Goal: Information Seeking & Learning: Find specific fact

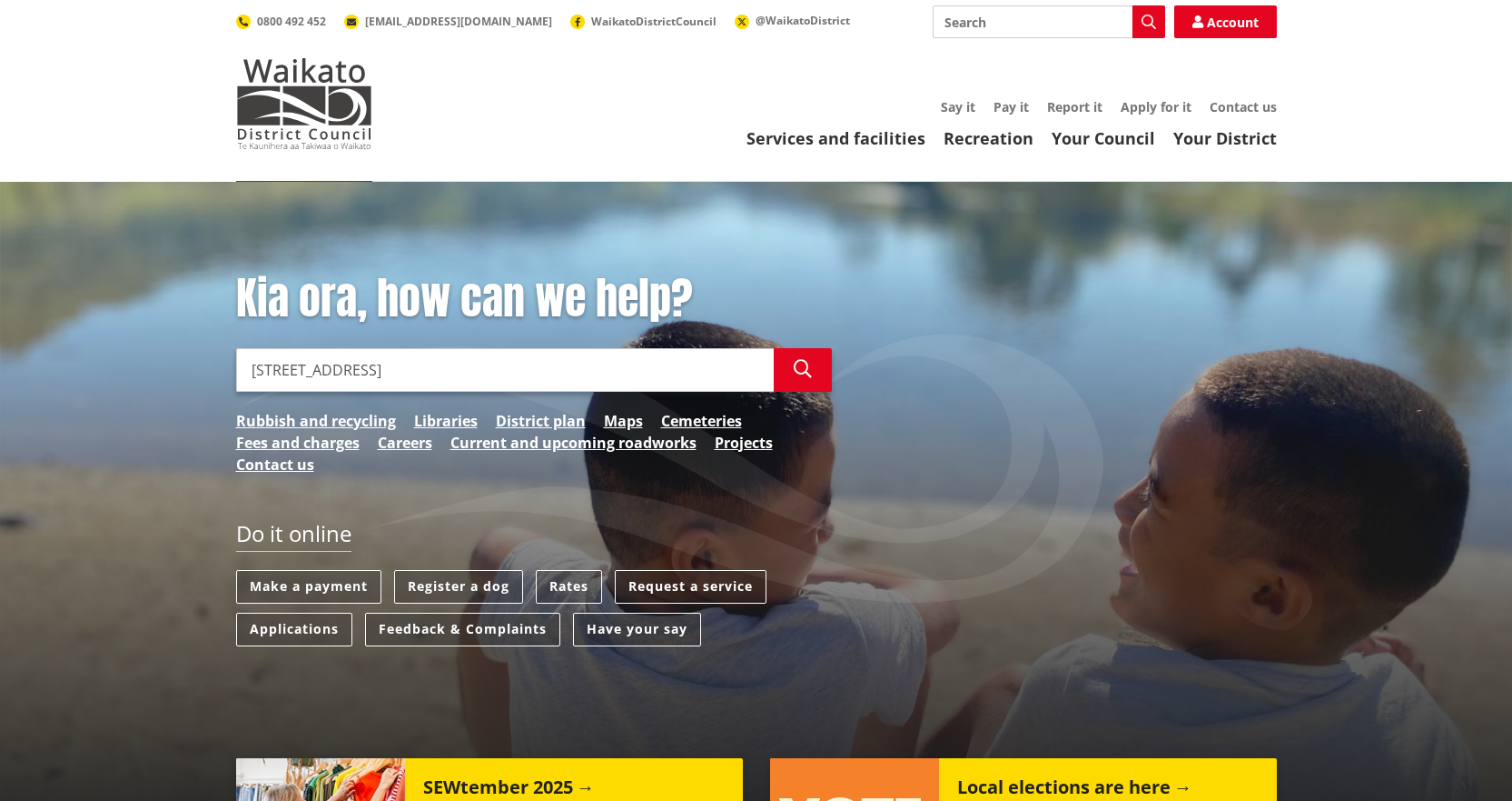
type input "857 rotongaro road"
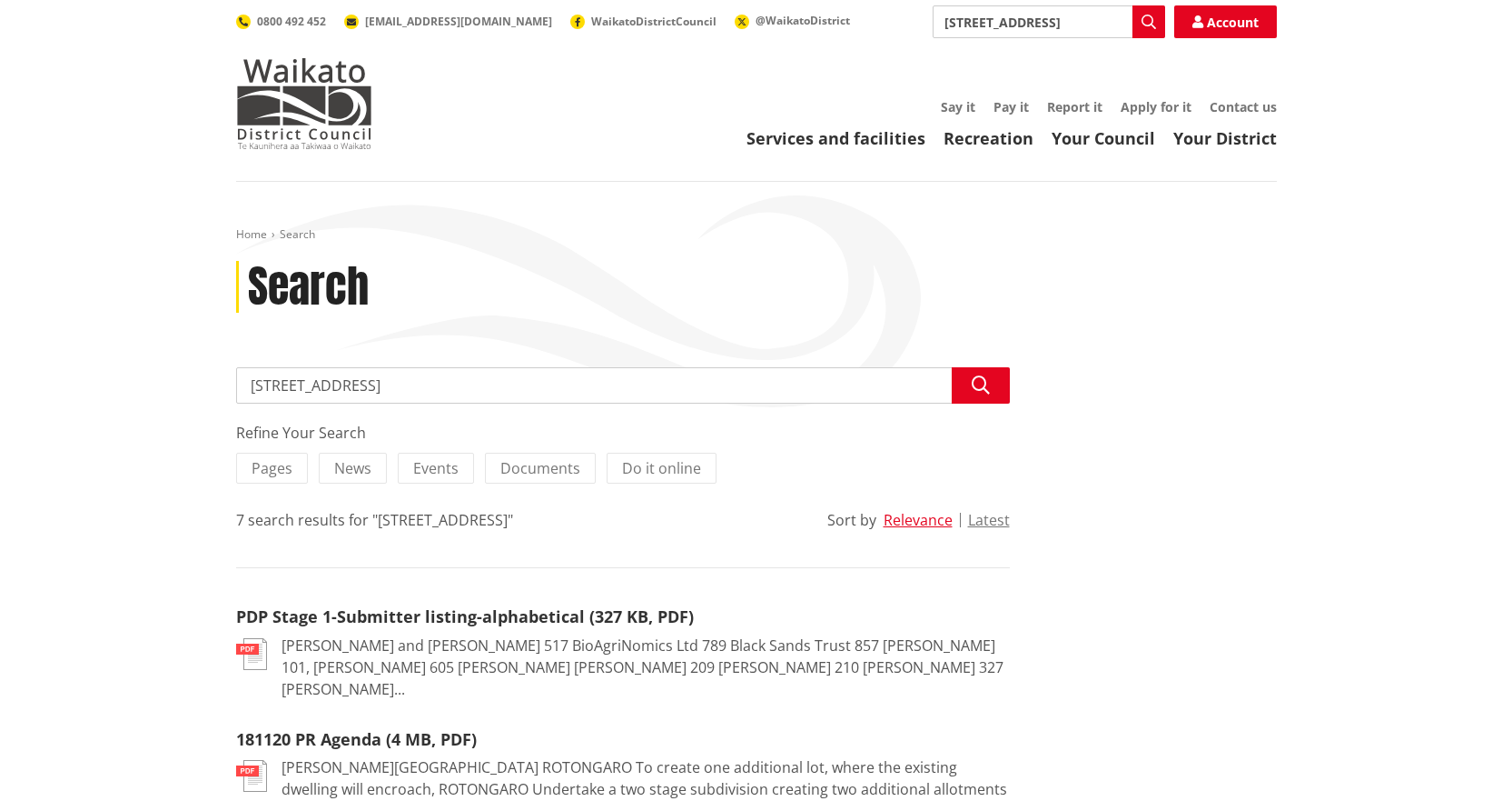
click at [268, 382] on input "857 rotongaro road" at bounding box center [622, 385] width 773 height 37
type input "[STREET_ADDRESS]"
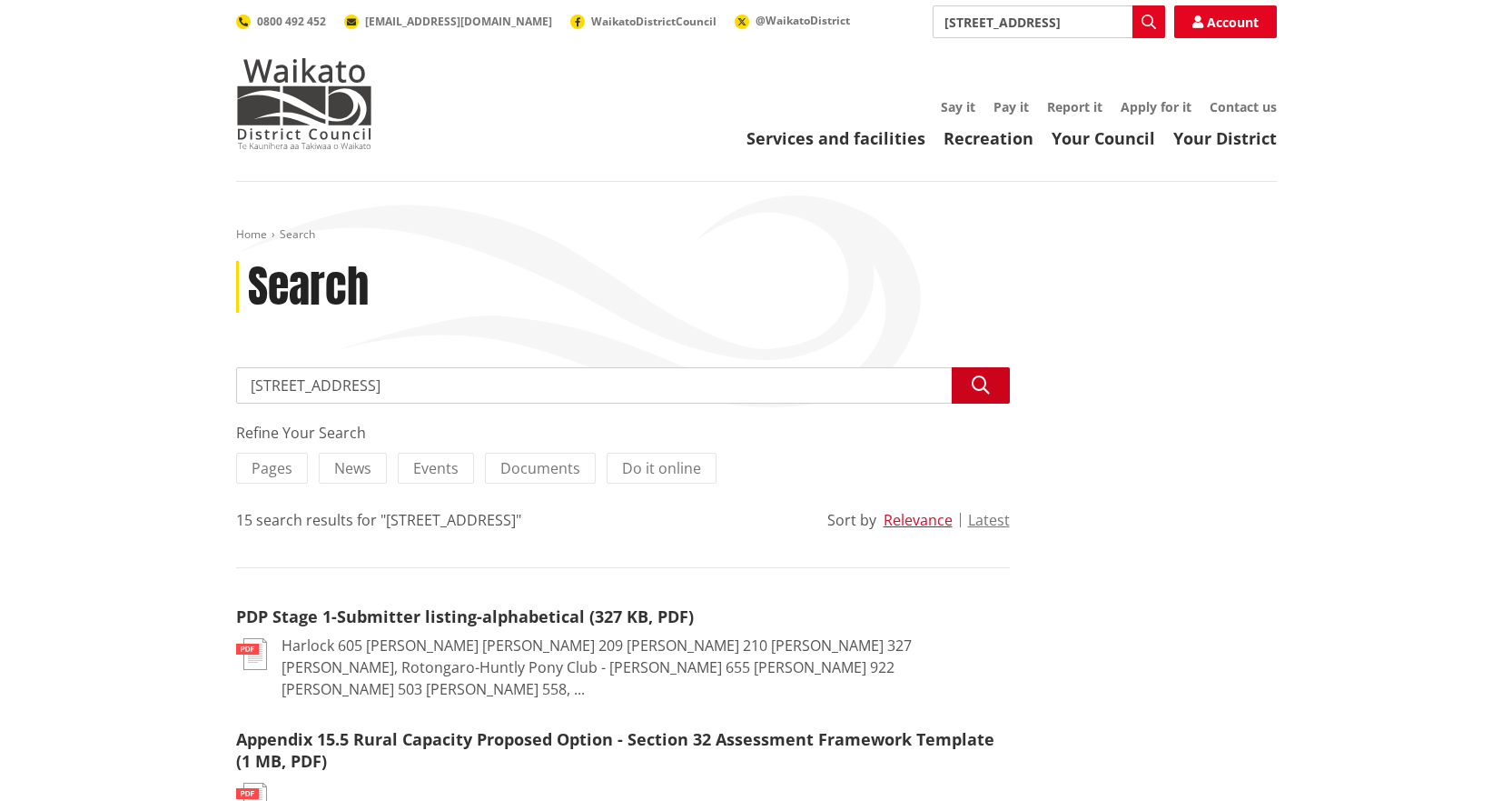
click at [979, 393] on icon "button" at bounding box center [981, 385] width 18 height 18
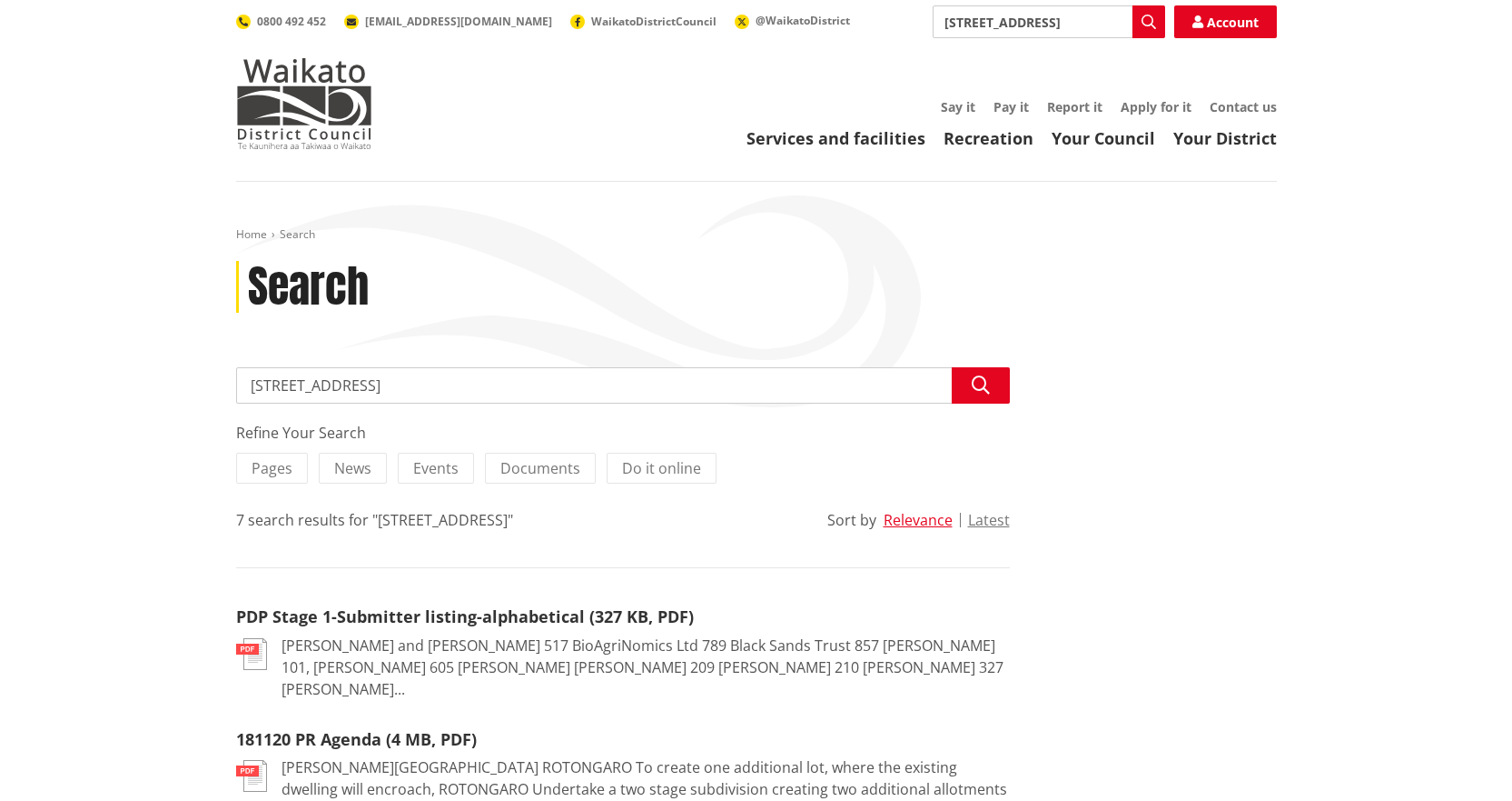
click at [267, 384] on input "[STREET_ADDRESS]" at bounding box center [622, 385] width 773 height 37
type input "[STREET_ADDRESS]"
click at [983, 390] on icon "button" at bounding box center [981, 385] width 18 height 18
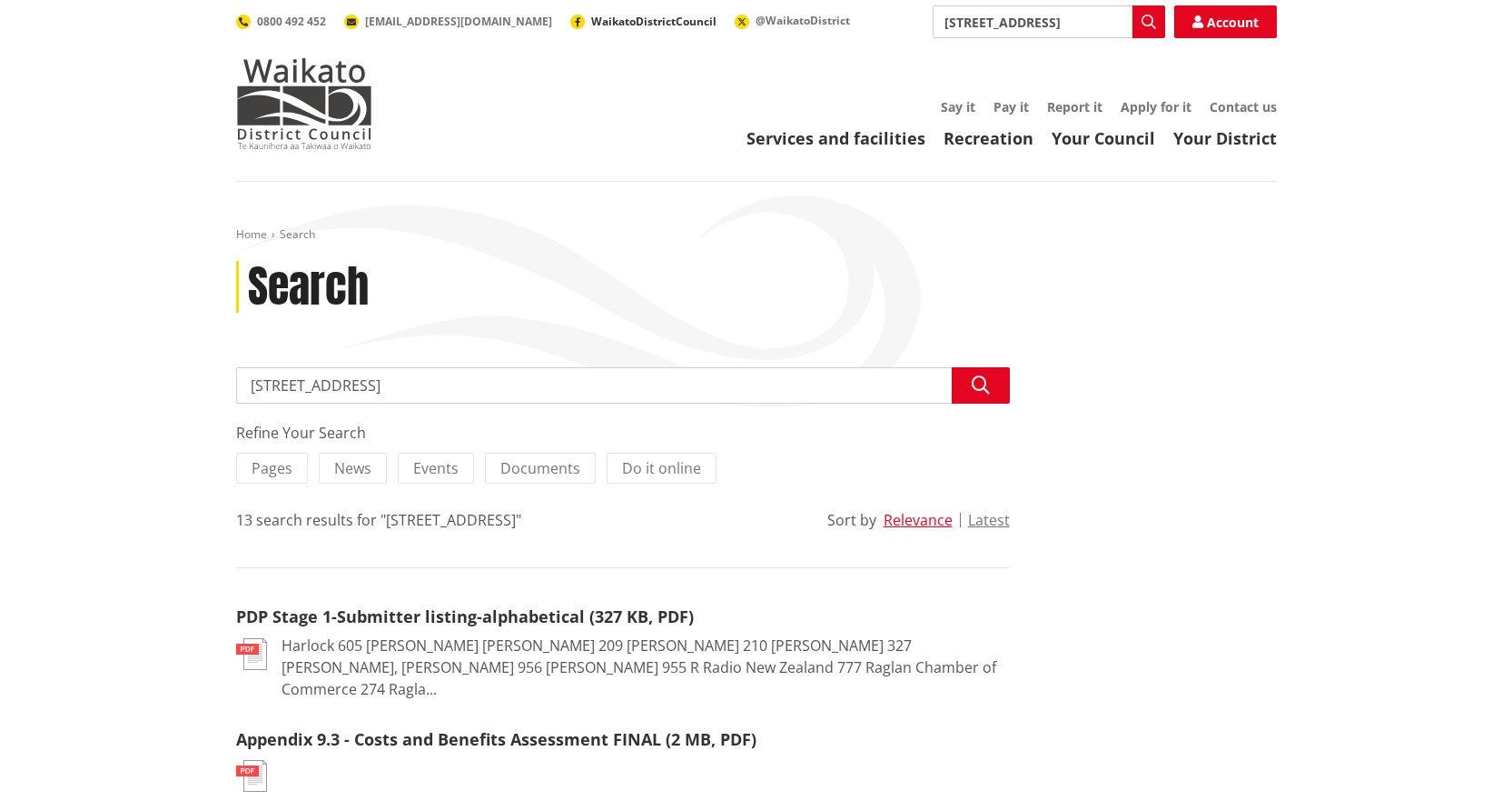
click at [591, 16] on span "WaikatoDistrictCouncil" at bounding box center [653, 21] width 125 height 15
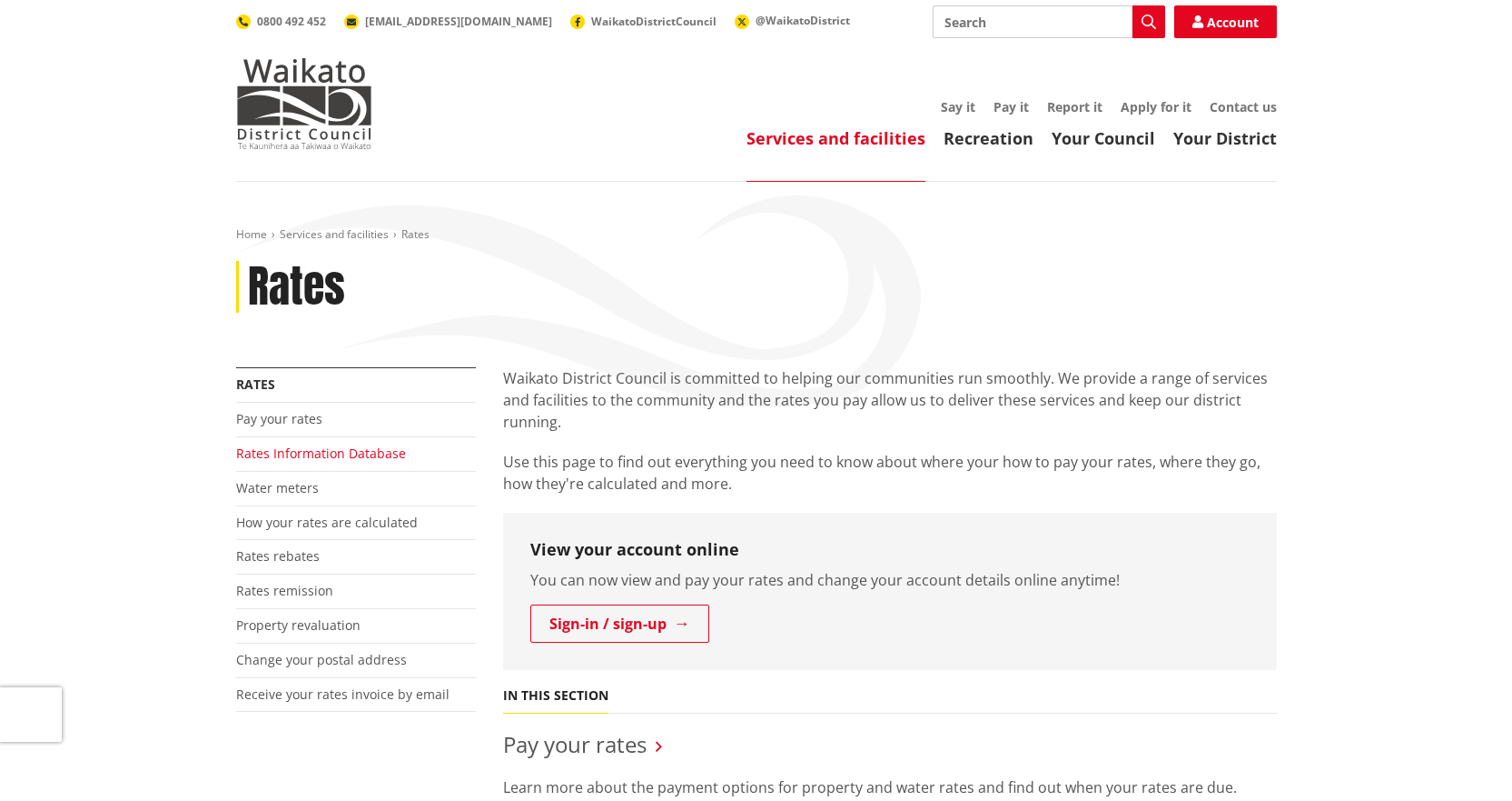
click at [251, 455] on link "Rates Information Database" at bounding box center [320, 453] width 169 height 17
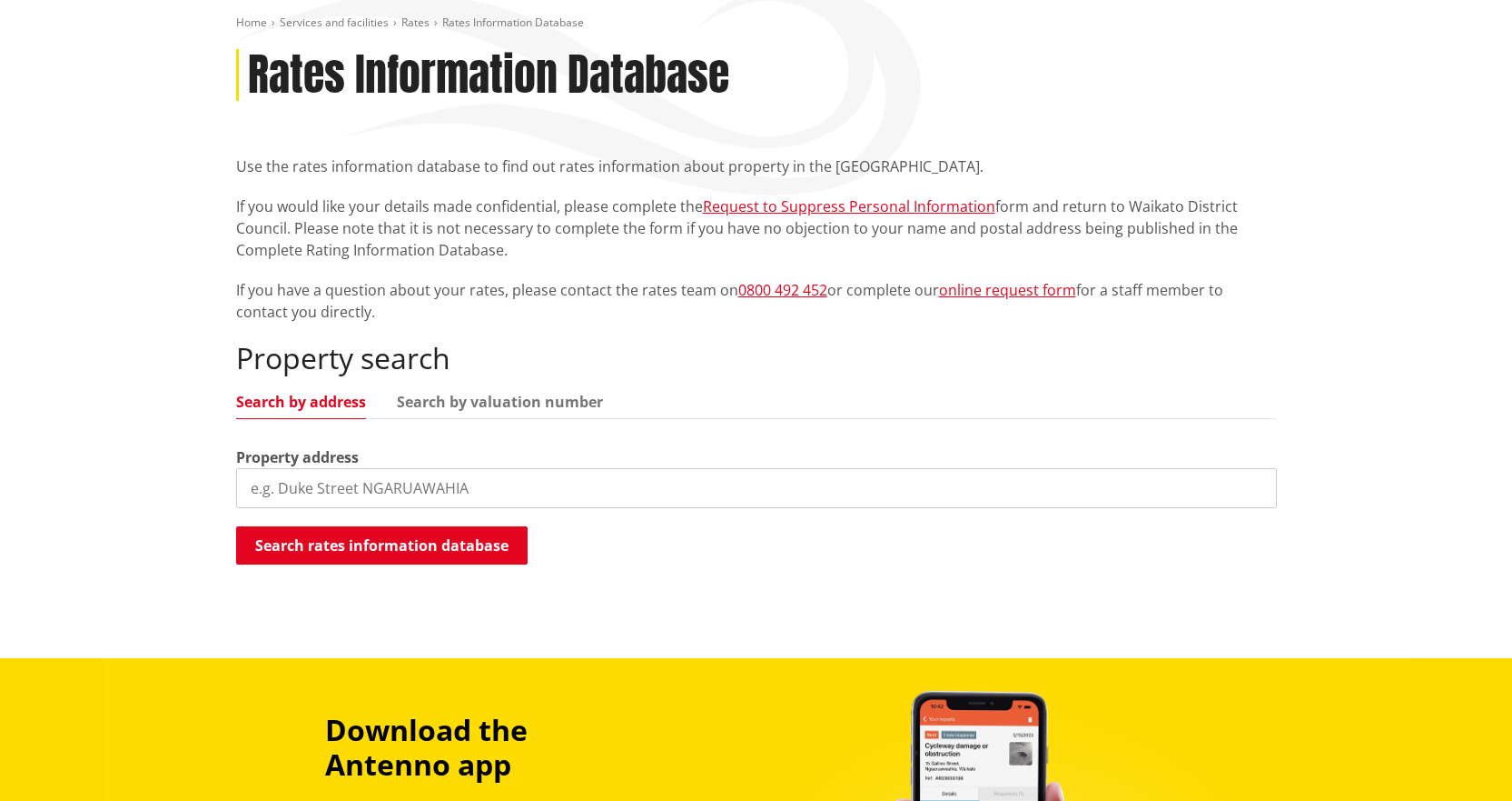
scroll to position [424, 0]
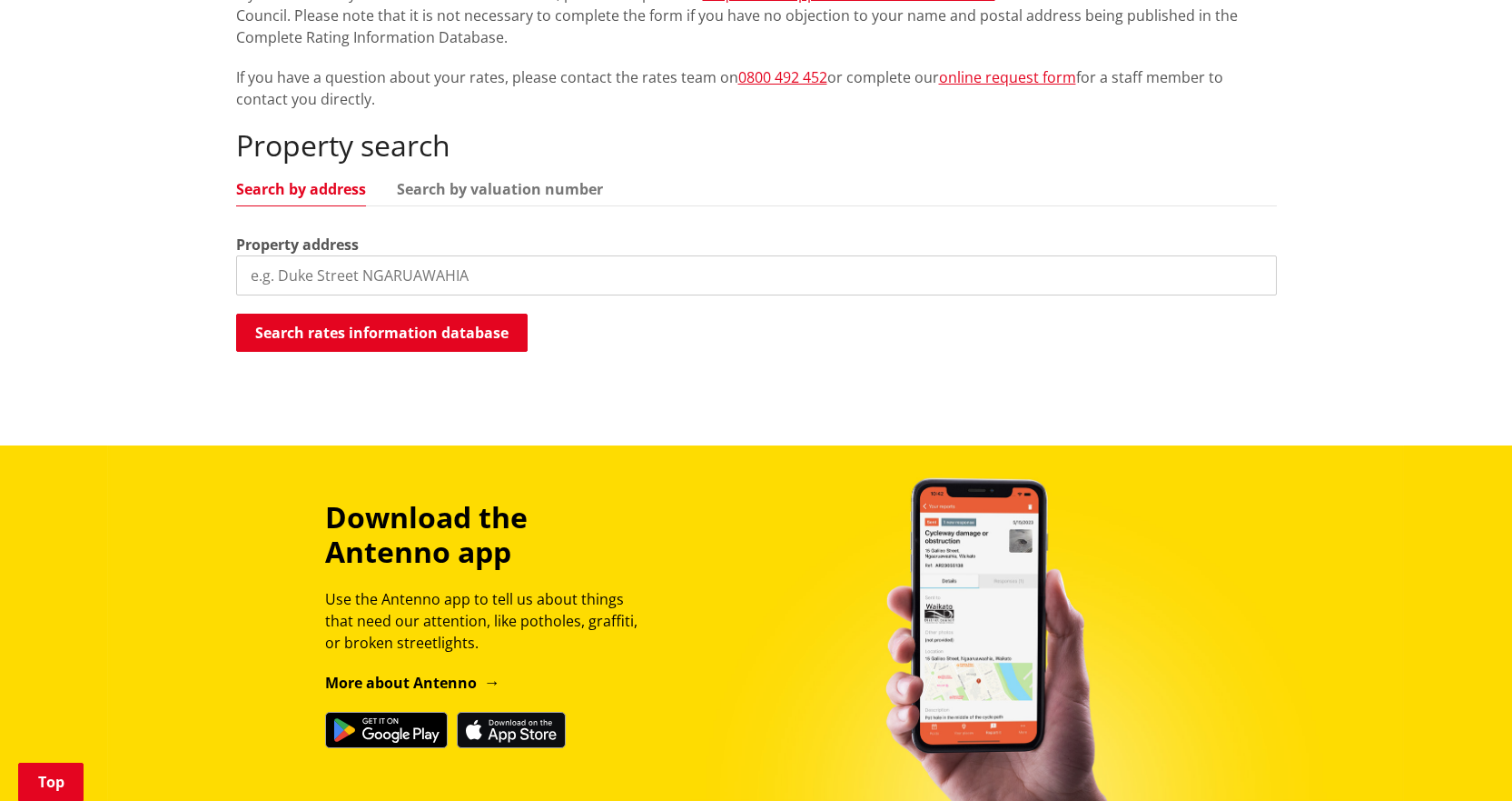
click at [388, 275] on input "search" at bounding box center [756, 275] width 1041 height 40
type input "837 rotongaro road"
click at [438, 341] on button "Search rates information database" at bounding box center [381, 332] width 291 height 38
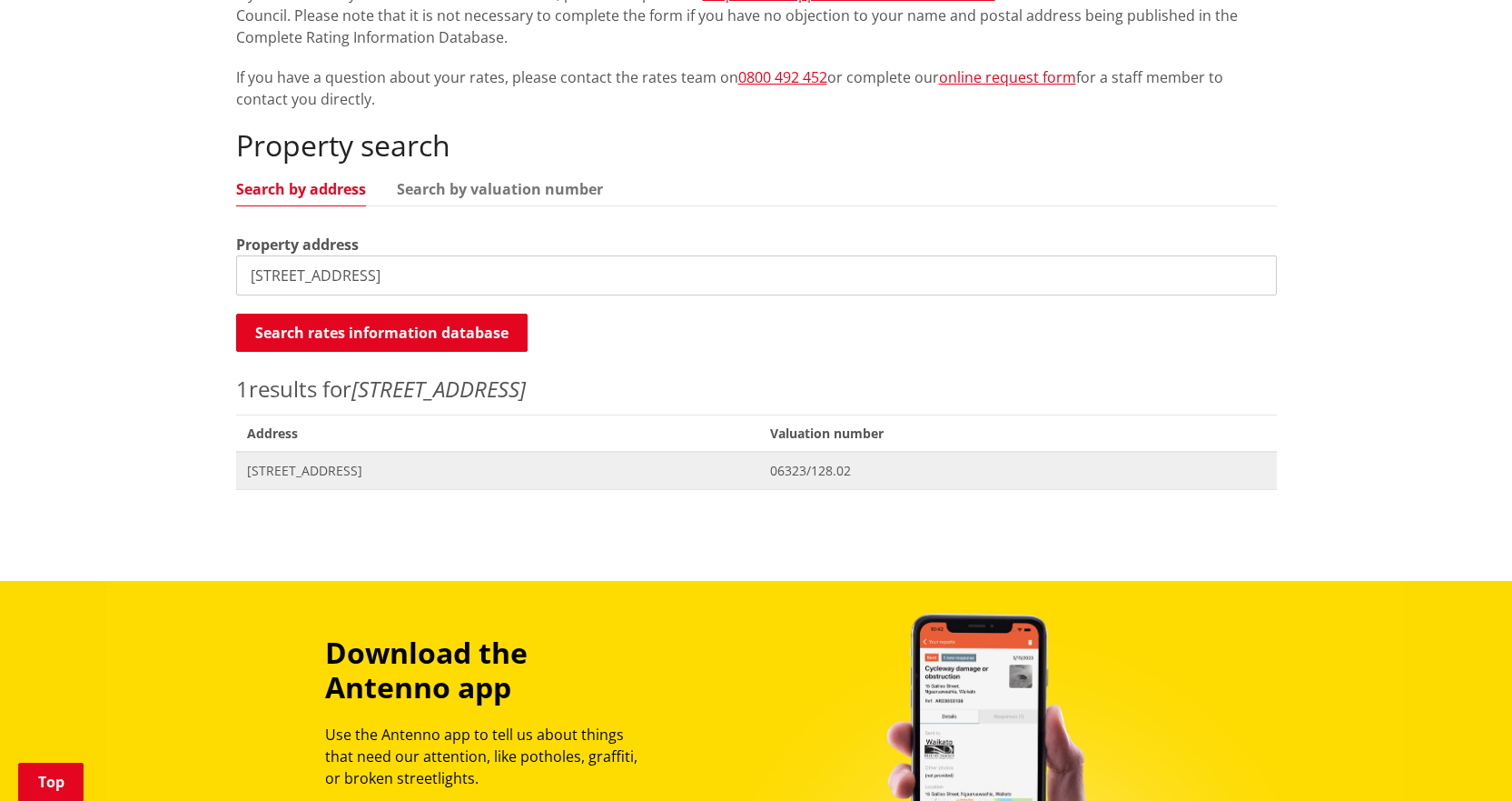
click at [473, 463] on span "[STREET_ADDRESS]" at bounding box center [498, 471] width 502 height 18
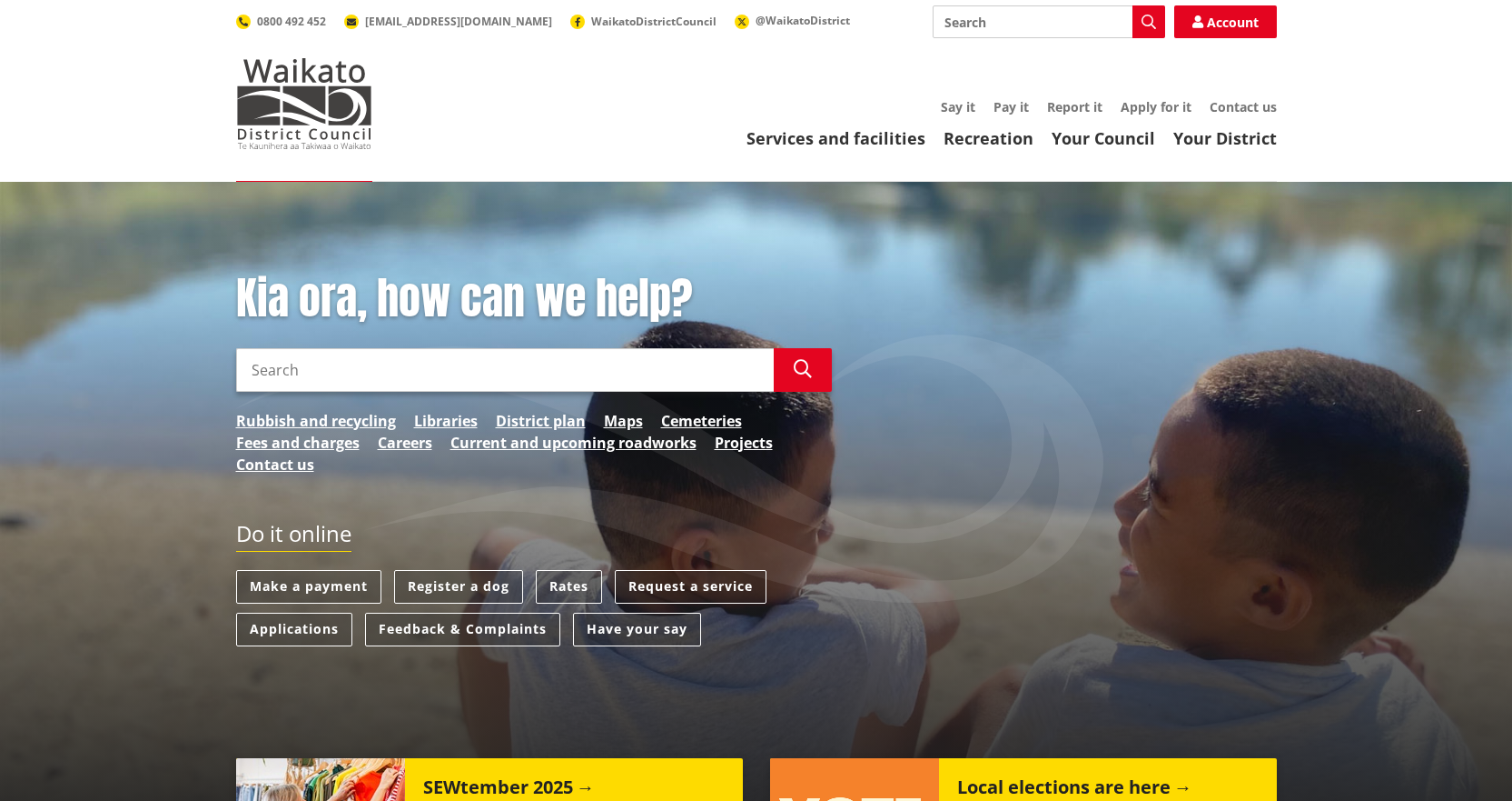
click at [343, 371] on input "Search" at bounding box center [504, 369] width 537 height 44
type input "rating information database"
click at [808, 372] on icon "button" at bounding box center [802, 369] width 18 height 18
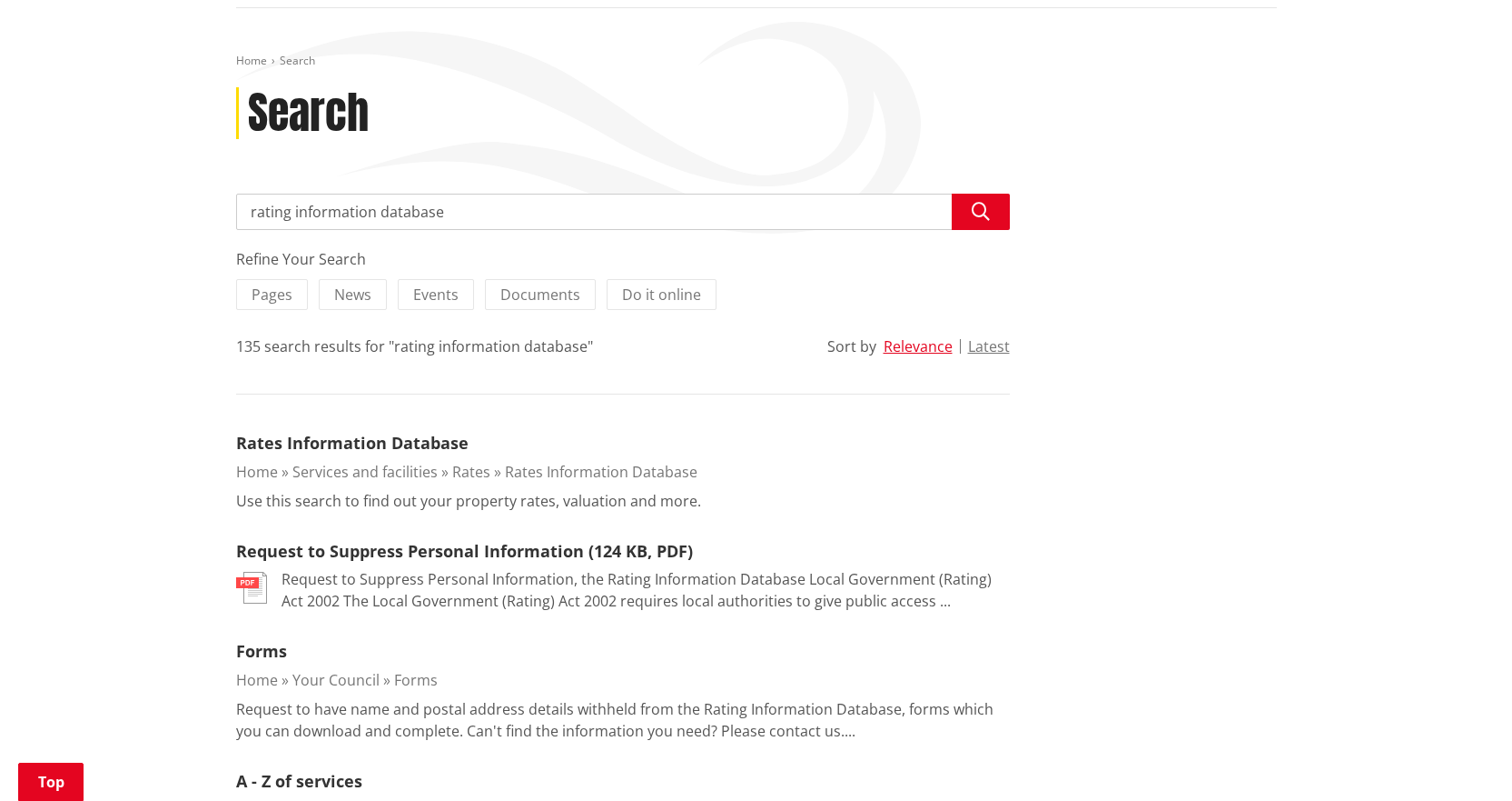
scroll to position [212, 0]
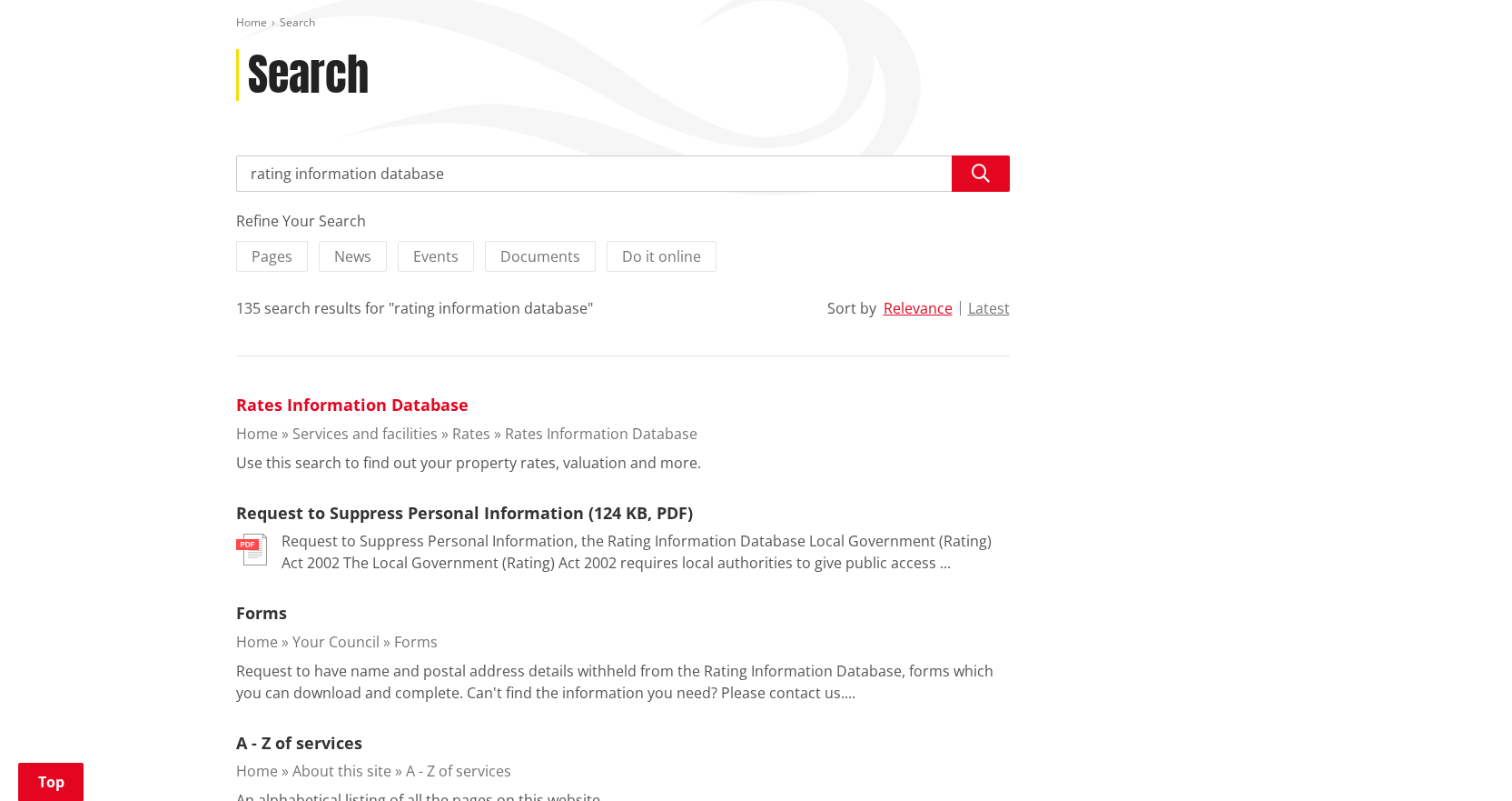
click at [350, 409] on link "Rates Information Database" at bounding box center [352, 404] width 232 height 22
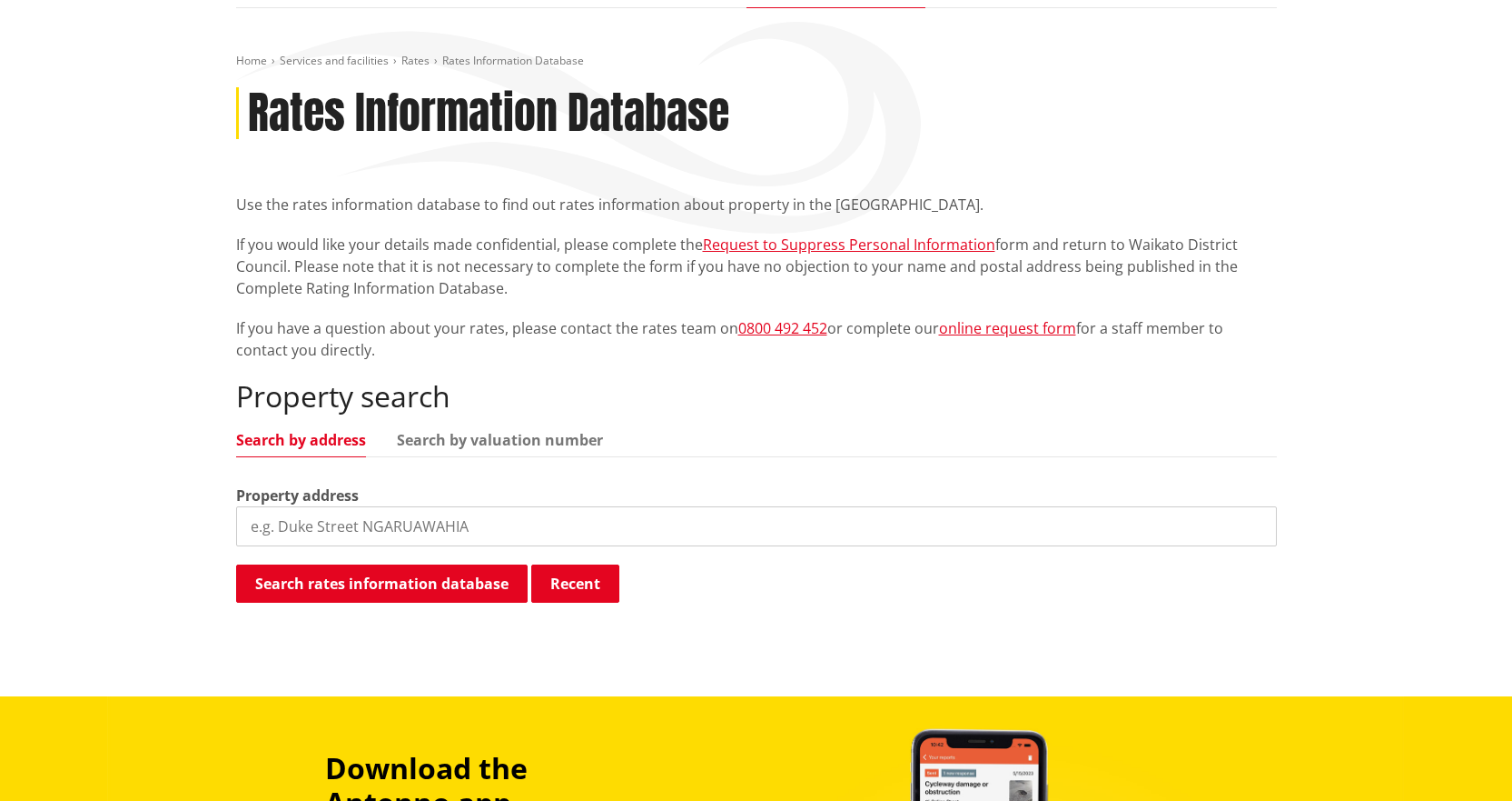
scroll to position [212, 0]
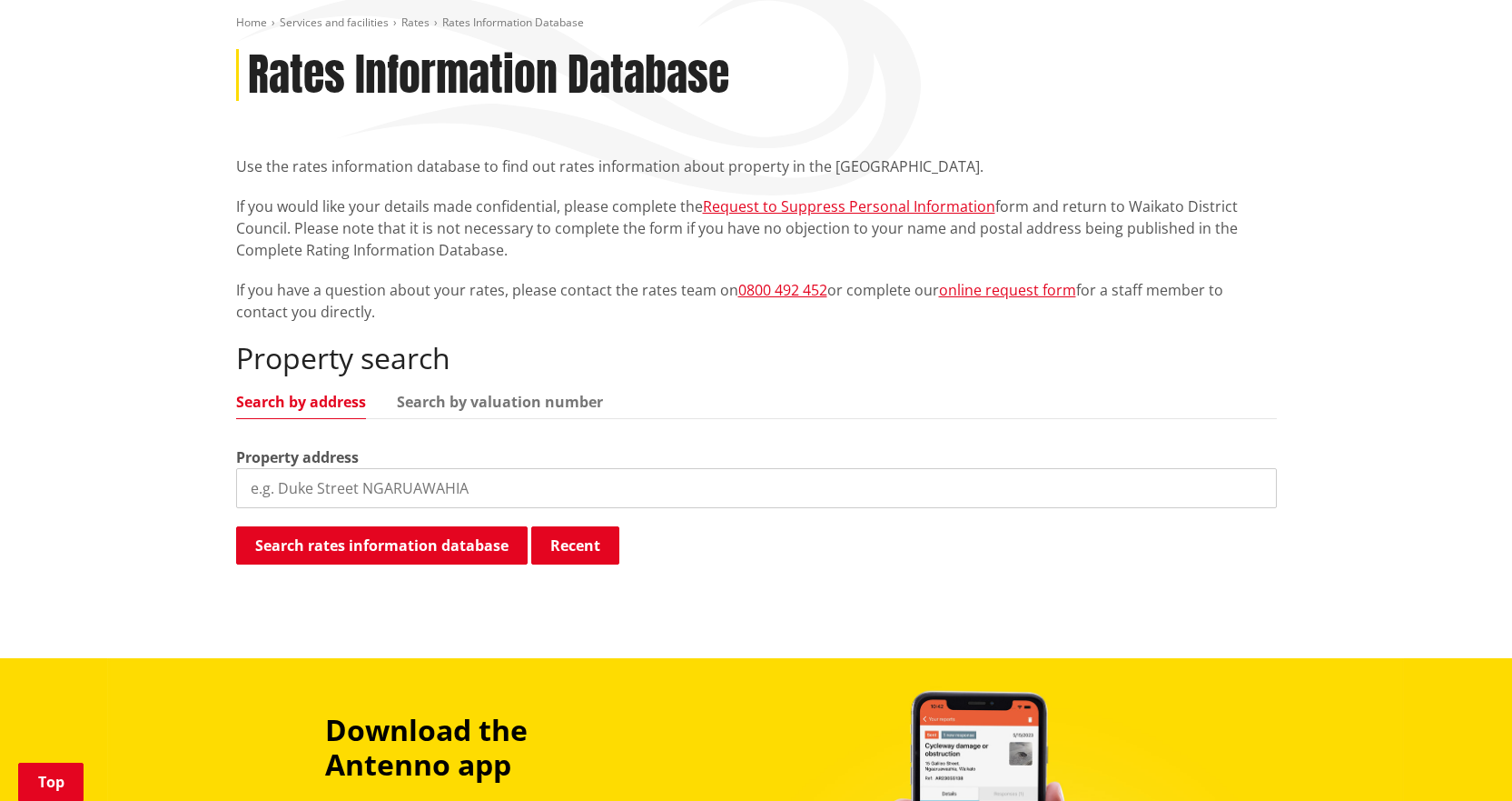
click at [332, 479] on input "search" at bounding box center [756, 487] width 1041 height 40
click at [368, 546] on button "Search rates information database" at bounding box center [381, 544] width 291 height 38
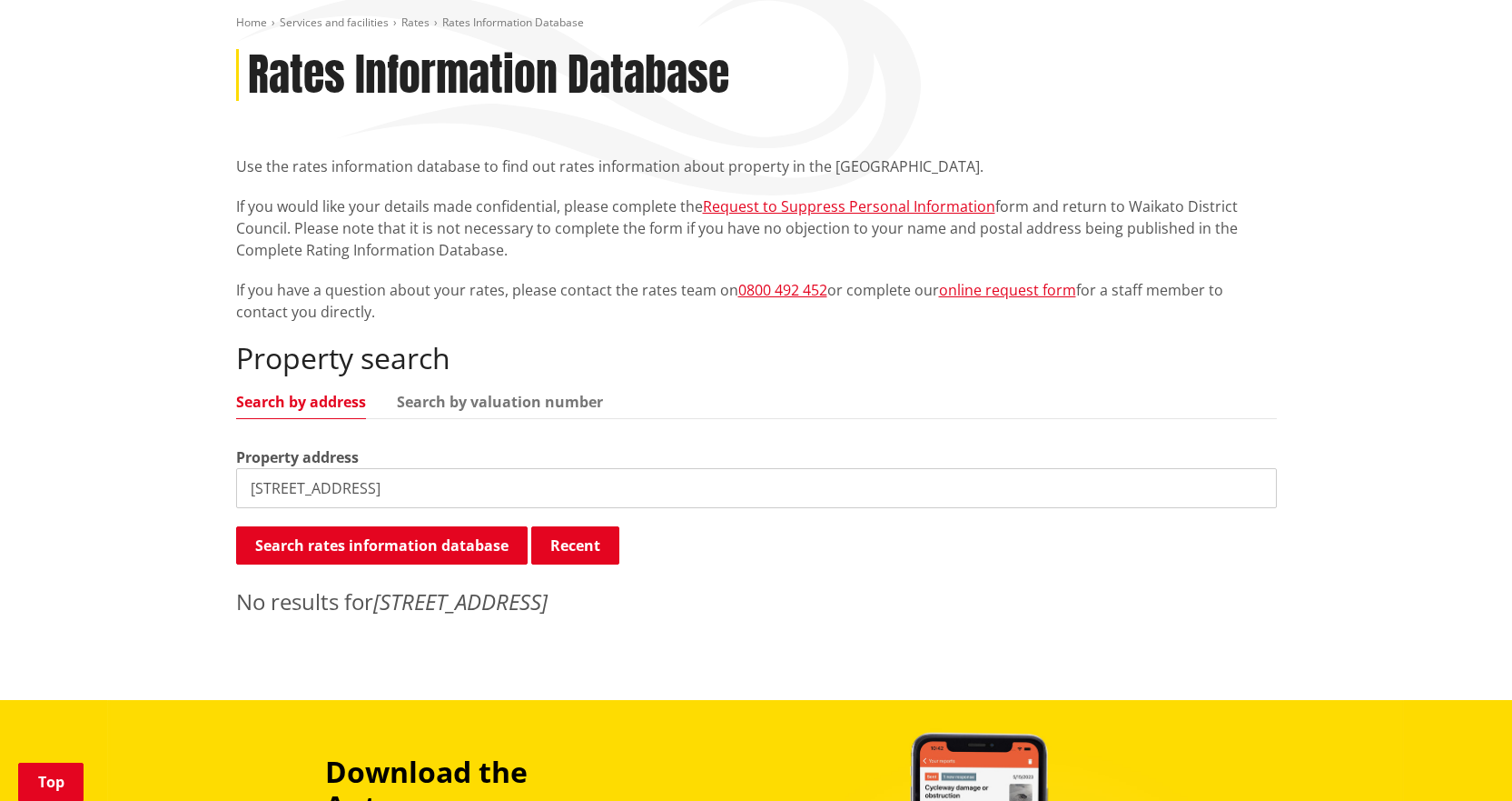
drag, startPoint x: 269, startPoint y: 489, endPoint x: 247, endPoint y: 489, distance: 22.0
click at [247, 489] on input "837 rotongaro road, huntly" at bounding box center [756, 487] width 1041 height 40
click at [327, 545] on button "Search rates information database" at bounding box center [381, 544] width 291 height 38
click at [279, 490] on input "777 rotongaro road, huntly" at bounding box center [756, 487] width 1041 height 40
type input "4 jackway rise"
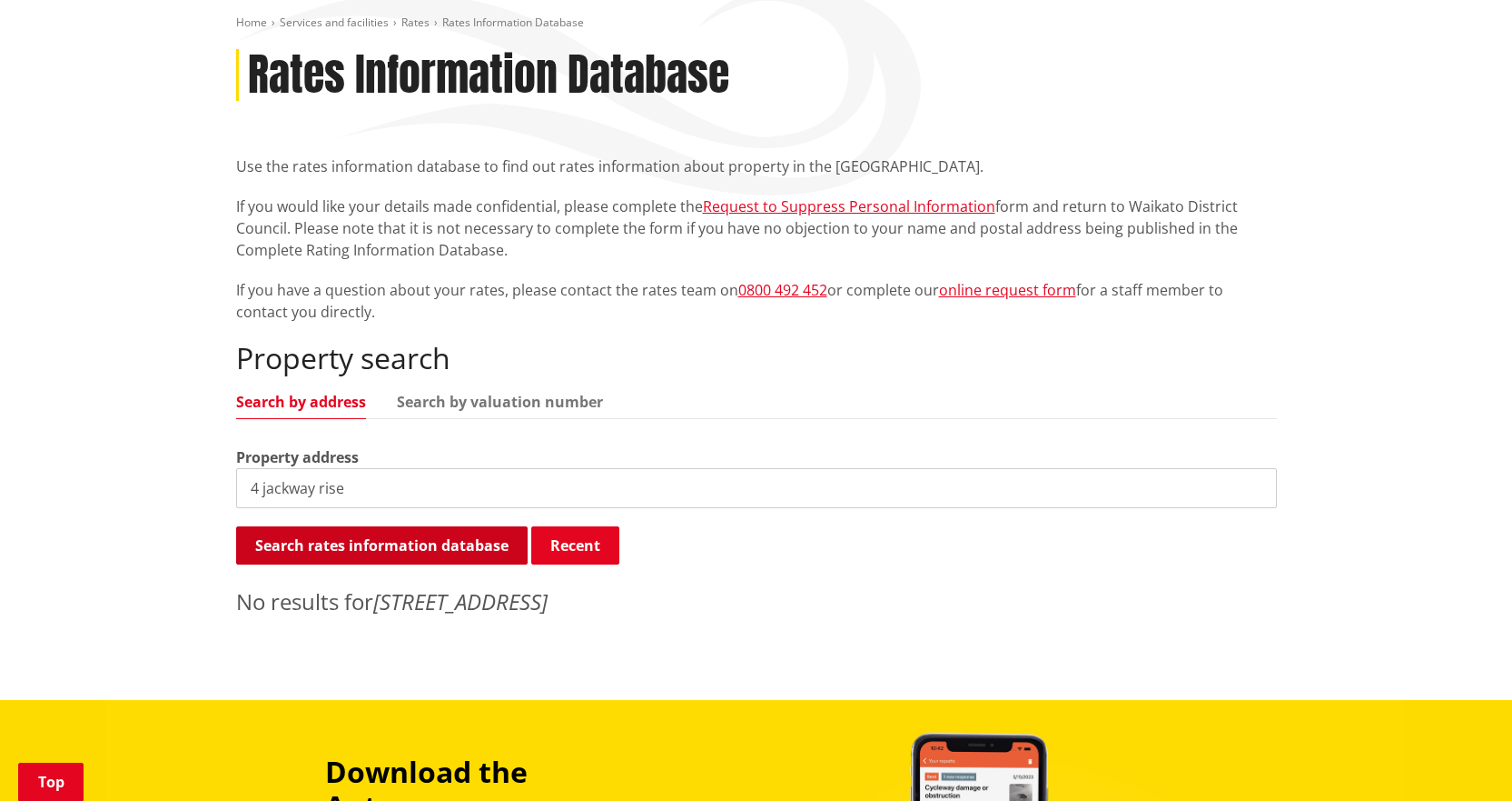
click at [397, 549] on button "Search rates information database" at bounding box center [381, 544] width 291 height 38
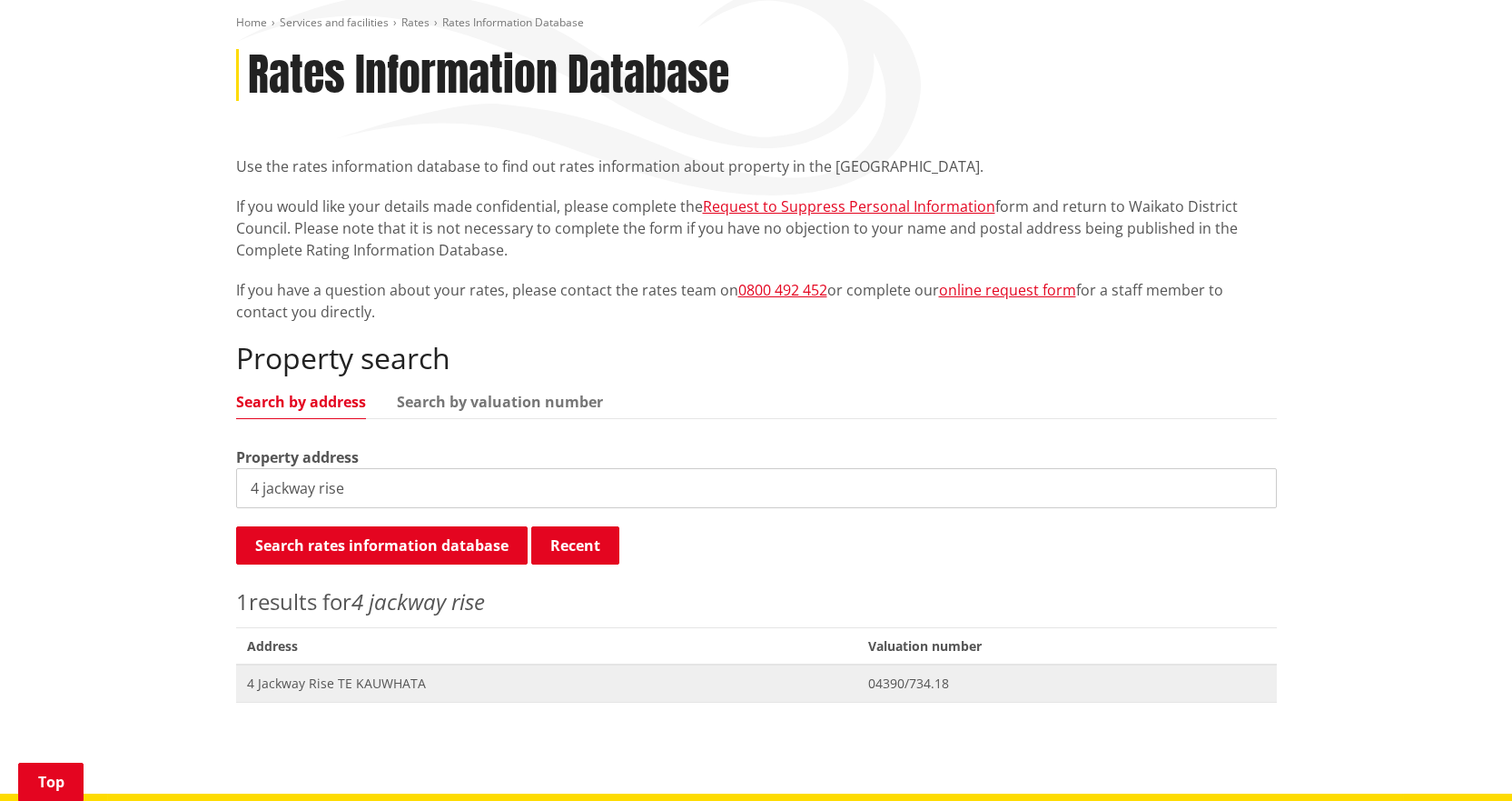
click at [877, 690] on span "04390/734.18" at bounding box center [1067, 683] width 398 height 18
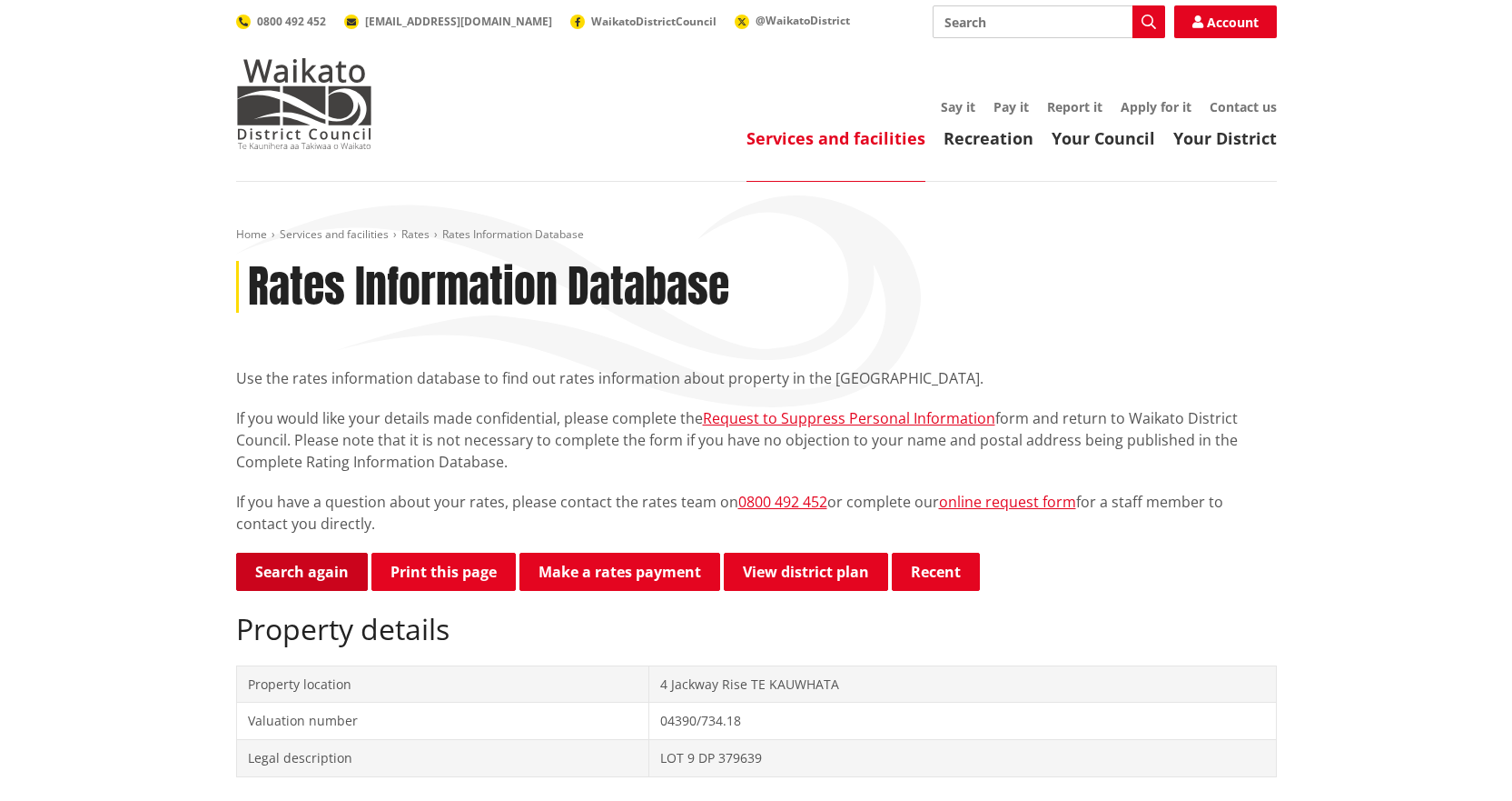
click at [293, 578] on link "Search again" at bounding box center [302, 570] width 132 height 38
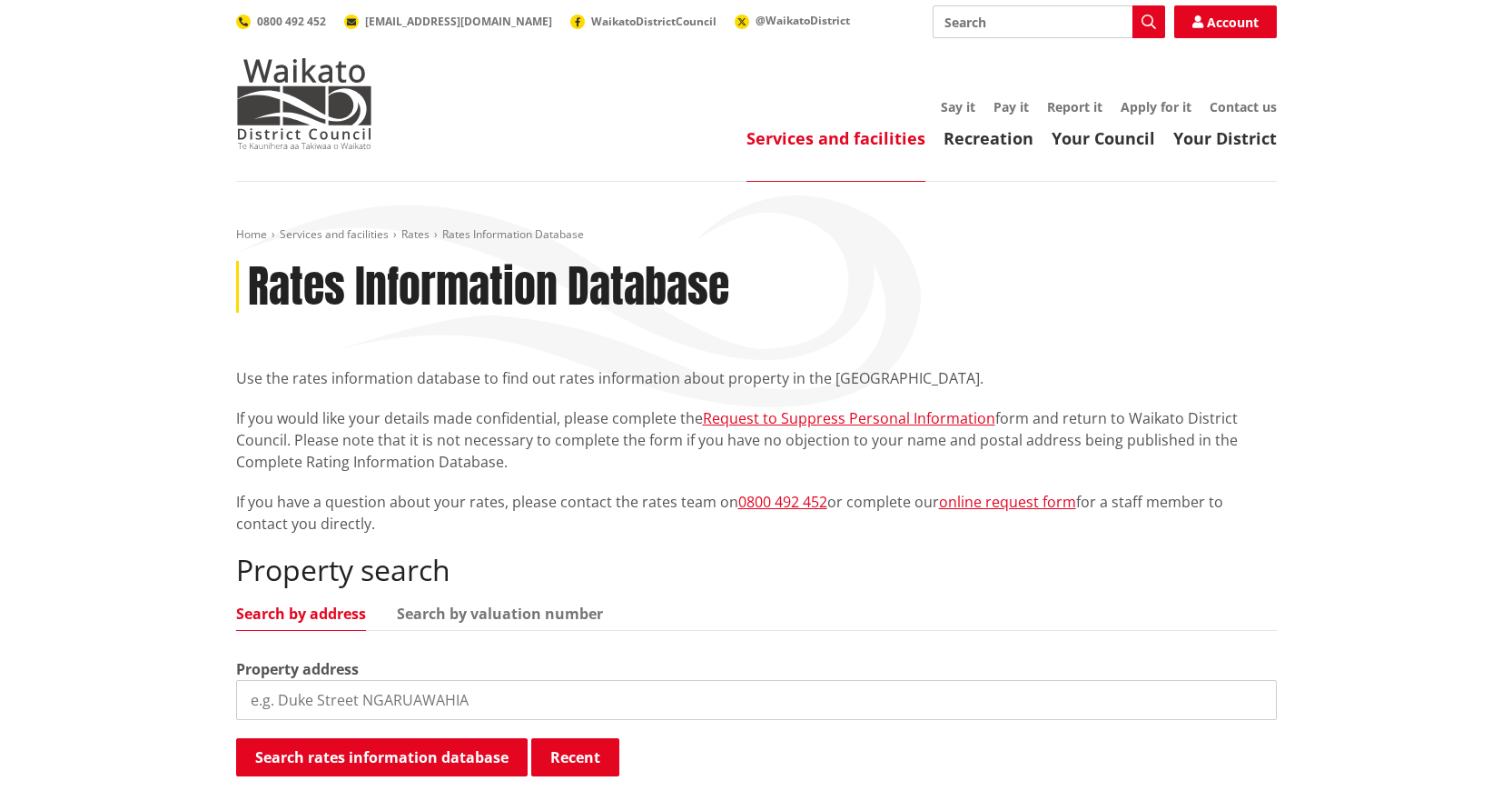
click at [499, 699] on input "search" at bounding box center [756, 699] width 1041 height 40
type input "[STREET_ADDRESS]"
click at [479, 754] on button "Search rates information database" at bounding box center [381, 756] width 291 height 38
